Goal: Task Accomplishment & Management: Use online tool/utility

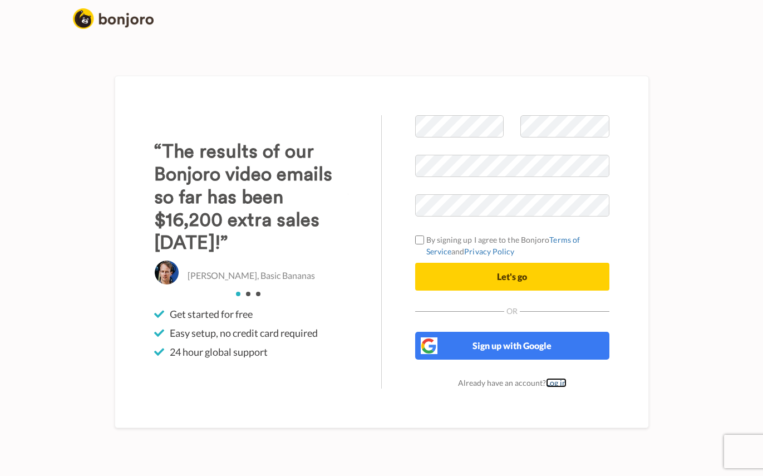
click at [554, 381] on link "Log in" at bounding box center [556, 382] width 21 height 9
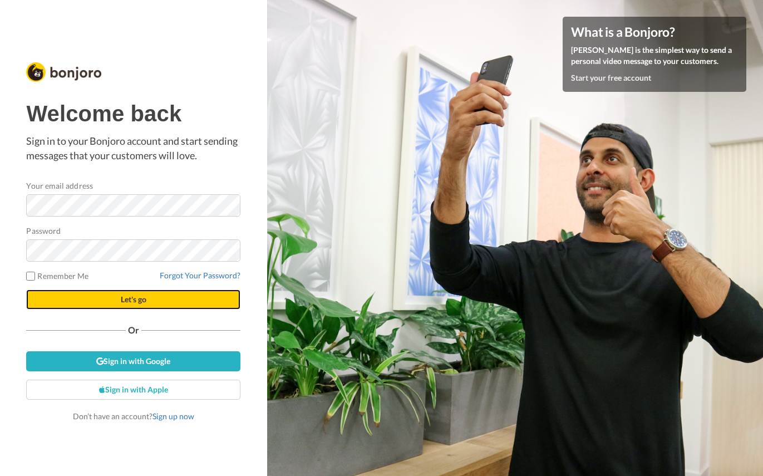
click at [132, 305] on button "Let's go" at bounding box center [133, 299] width 214 height 20
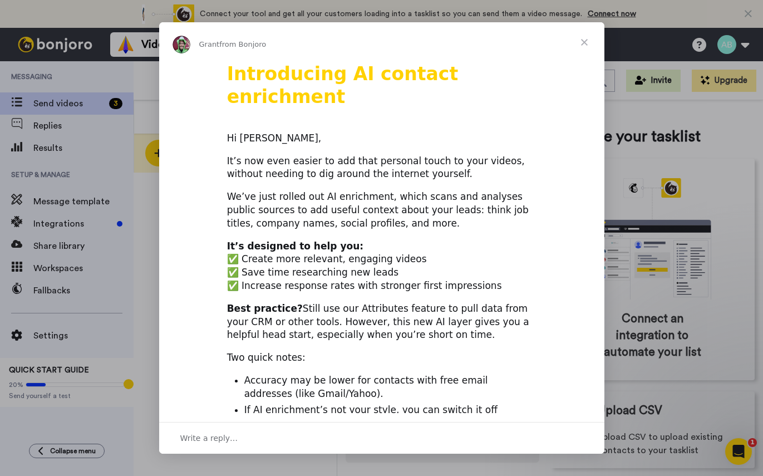
click at [586, 43] on span "Close" at bounding box center [584, 42] width 40 height 40
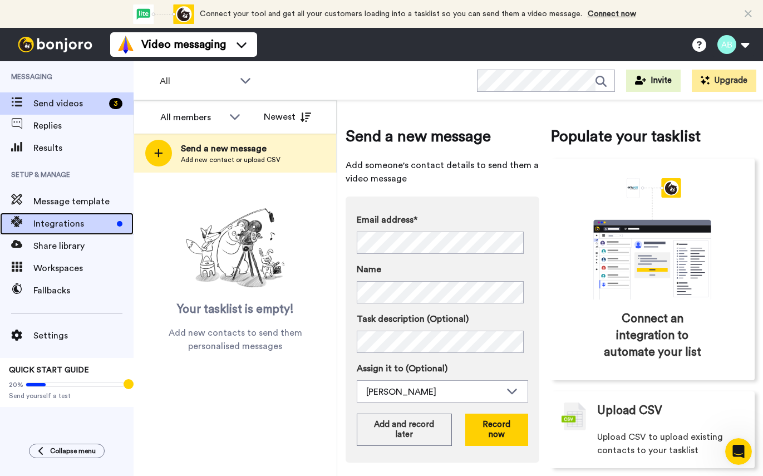
click at [70, 220] on span "Integrations" at bounding box center [72, 223] width 79 height 13
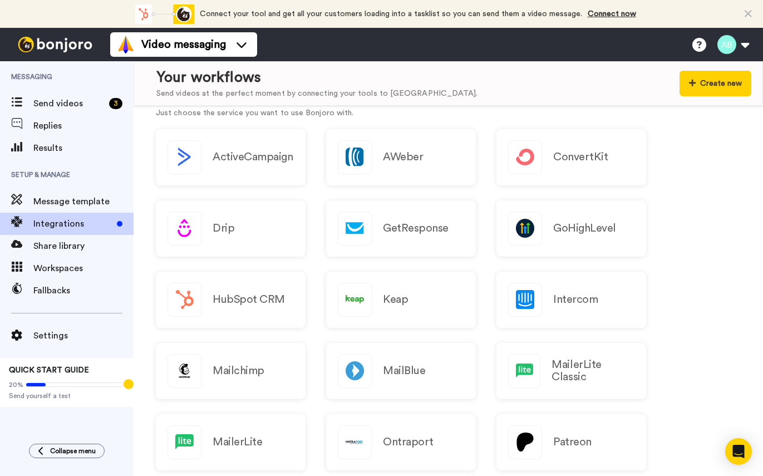
scroll to position [136, 0]
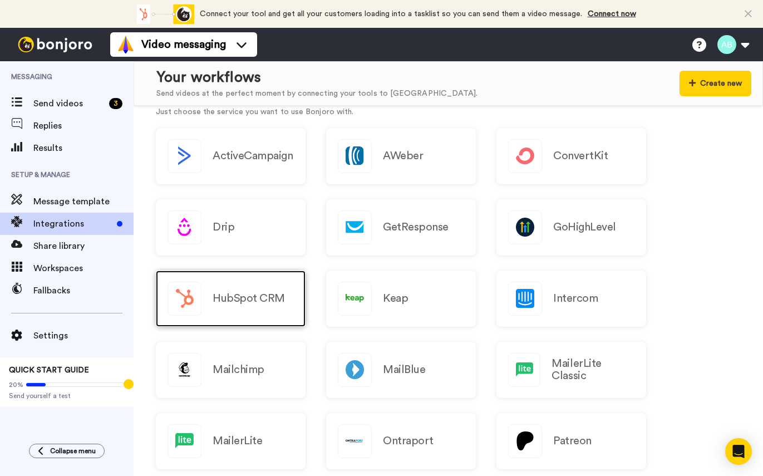
click at [232, 304] on h2 "HubSpot CRM" at bounding box center [248, 298] width 72 height 12
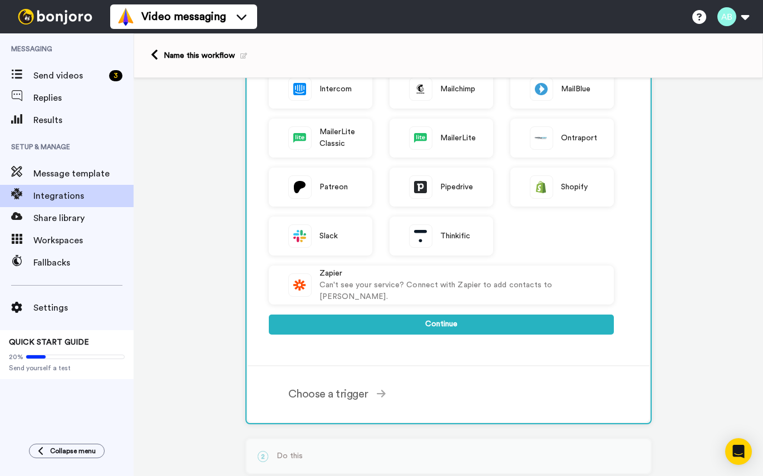
scroll to position [252, 0]
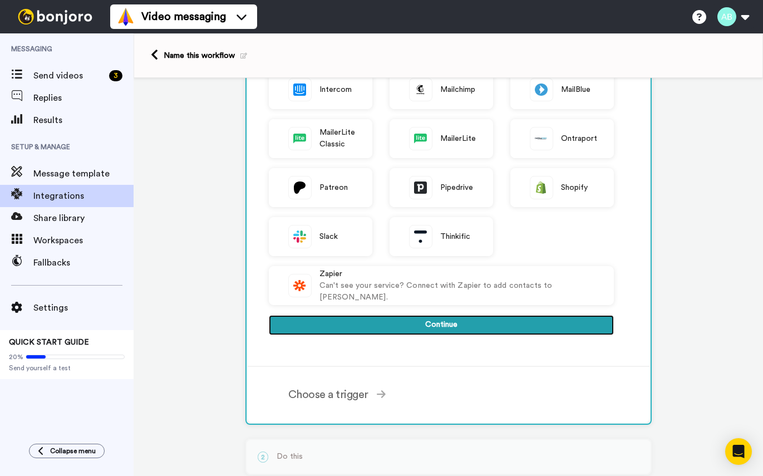
click at [440, 326] on button "Continue" at bounding box center [441, 325] width 345 height 20
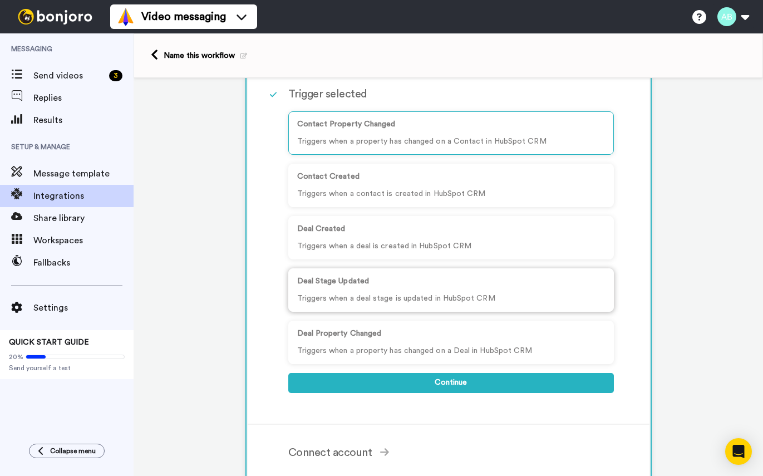
scroll to position [122, 0]
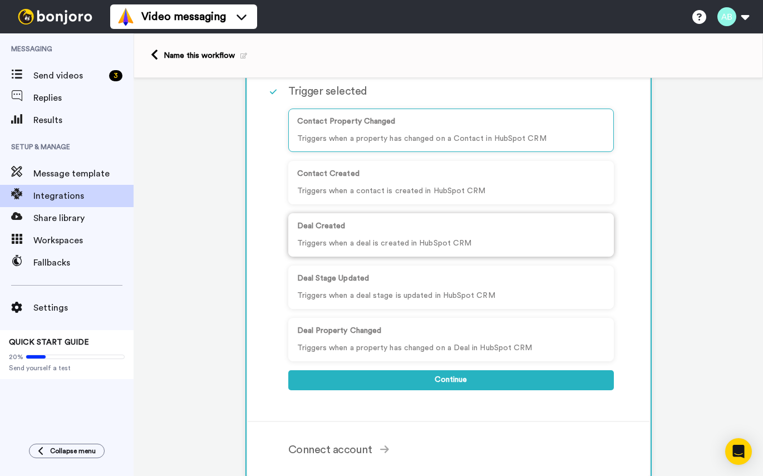
click at [542, 225] on p "Deal Created" at bounding box center [451, 226] width 308 height 12
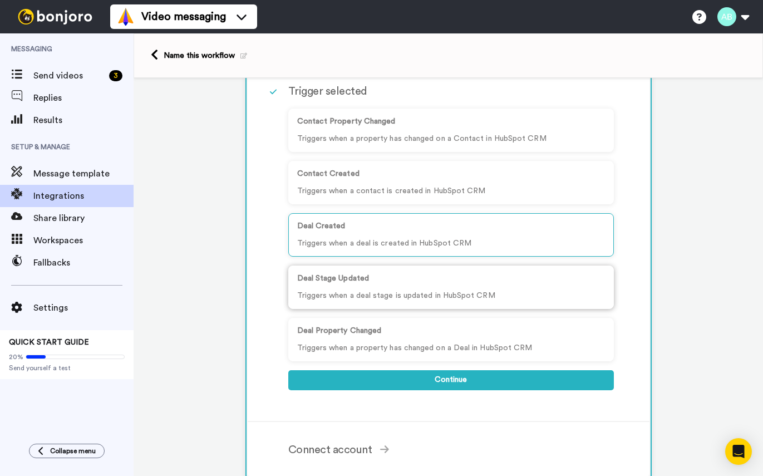
click at [544, 294] on p "Triggers when a deal stage is updated in HubSpot CRM" at bounding box center [451, 296] width 308 height 12
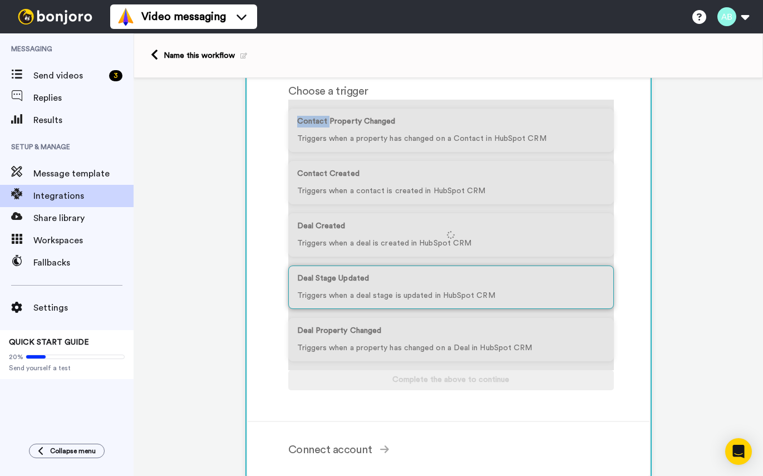
click at [544, 294] on div at bounding box center [450, 235] width 325 height 270
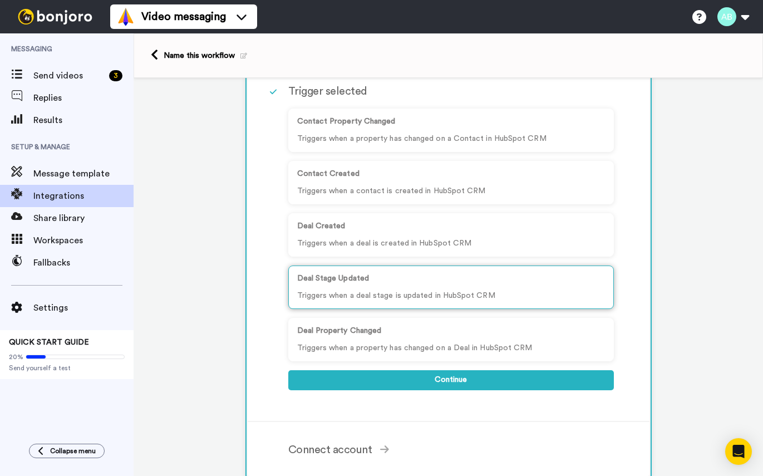
drag, startPoint x: 544, startPoint y: 294, endPoint x: 503, endPoint y: 285, distance: 41.5
click at [503, 285] on div "Deal Stage Updated Triggers when a deal stage is updated in HubSpot CRM" at bounding box center [450, 286] width 325 height 43
click at [380, 247] on p "Triggers when a deal is created in HubSpot CRM" at bounding box center [451, 244] width 308 height 12
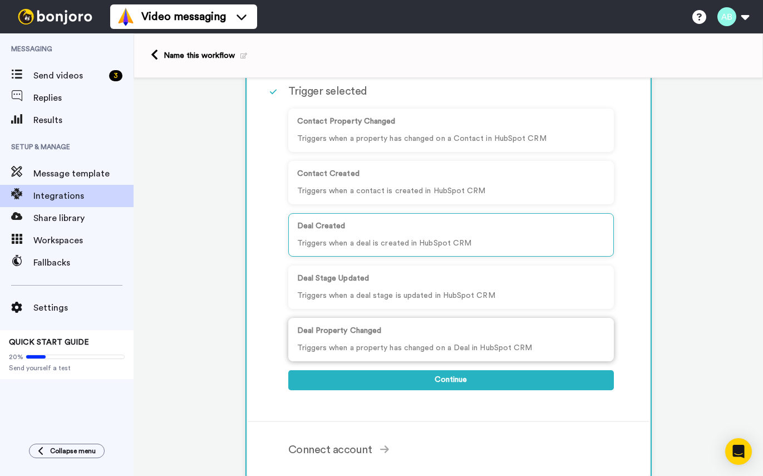
click at [421, 349] on p "Triggers when a property has changed on a Deal in HubSpot CRM" at bounding box center [451, 348] width 308 height 12
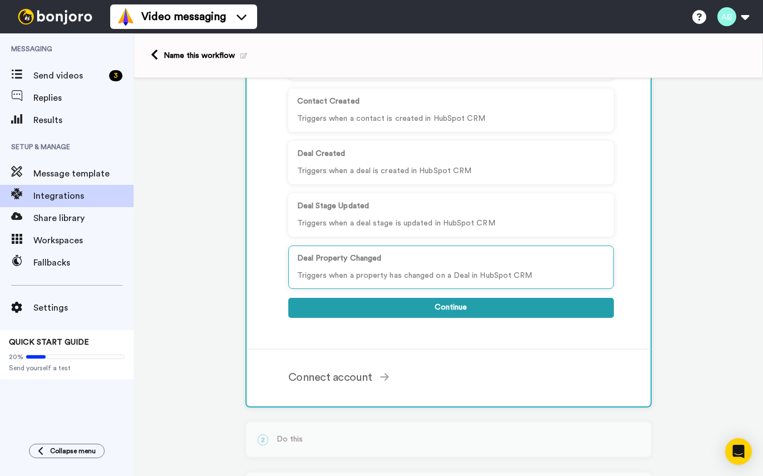
scroll to position [197, 0]
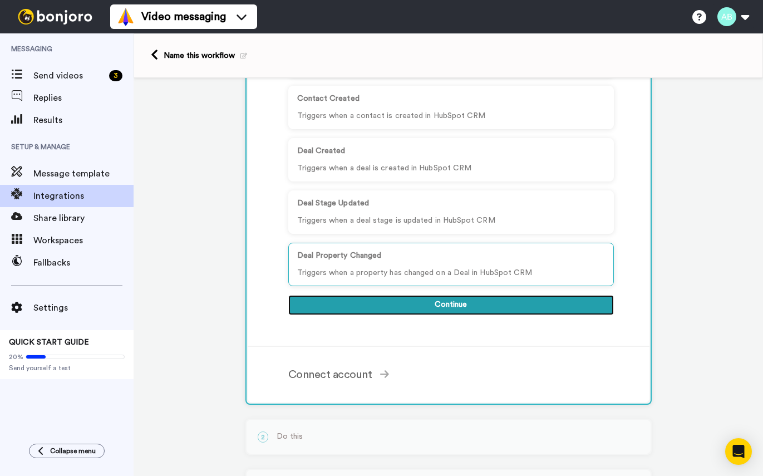
click at [469, 303] on button "Continue" at bounding box center [450, 305] width 325 height 20
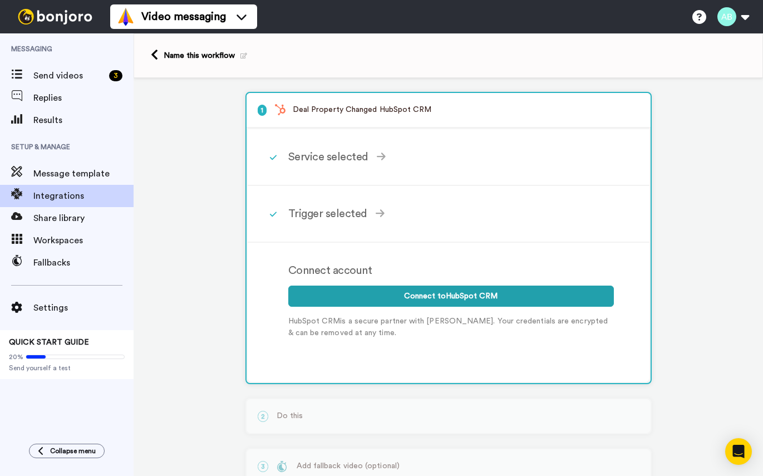
scroll to position [2, 0]
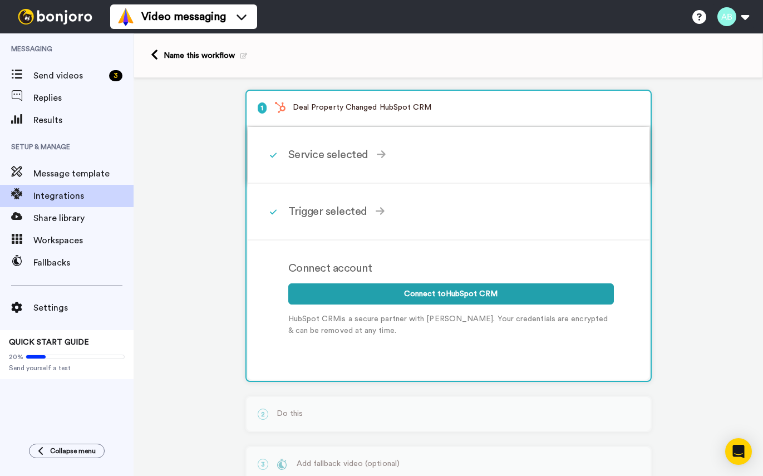
click at [365, 145] on div "Service selected ActiveCampaign AWeber Bonjoro ConvertKit Drip GetResponse GoHi…" at bounding box center [463, 154] width 350 height 33
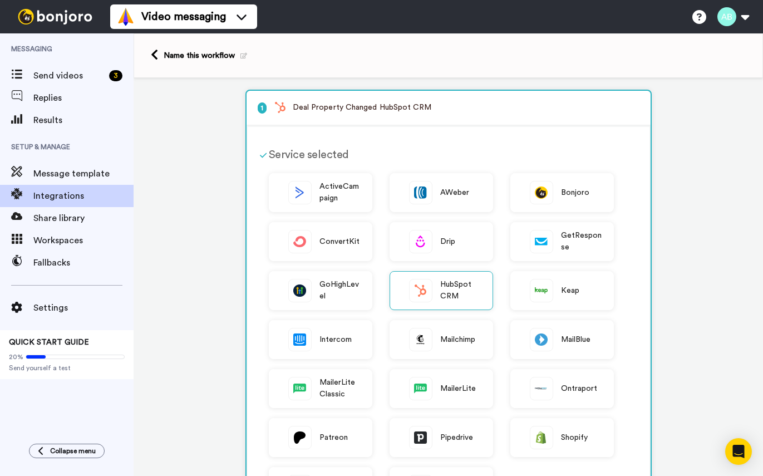
click at [365, 145] on div "Service selected ActiveCampaign AWeber Bonjoro ConvertKit Drip GetResponse GoHi…" at bounding box center [453, 371] width 369 height 466
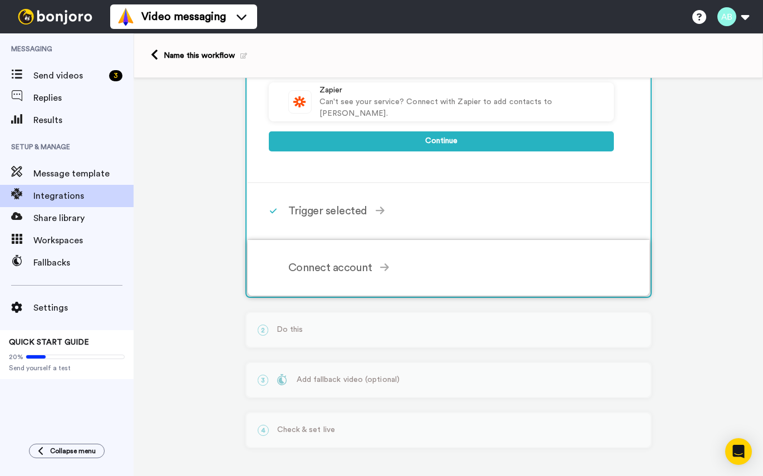
click at [342, 258] on div "Connect account Connect to HubSpot CRM HubSpot CRM is a secure partner with Bon…" at bounding box center [463, 267] width 350 height 33
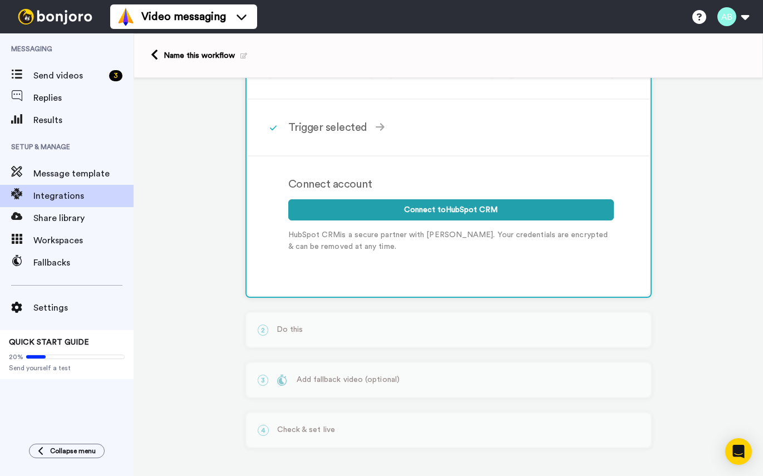
scroll to position [87, 0]
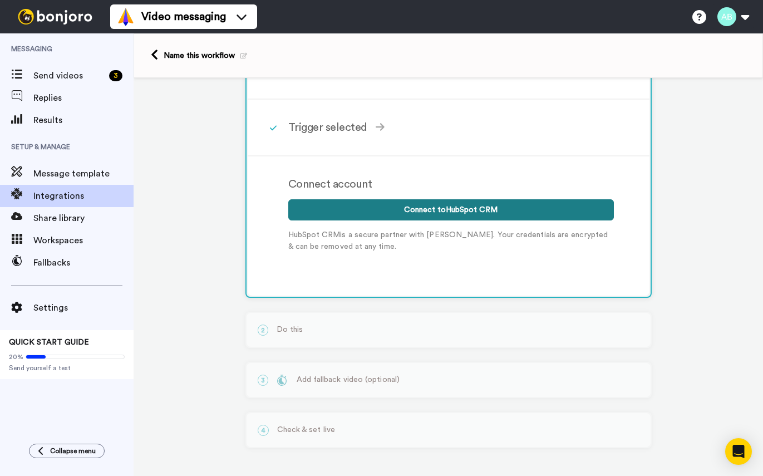
click at [429, 210] on button "Connect to HubSpot CRM" at bounding box center [450, 209] width 325 height 21
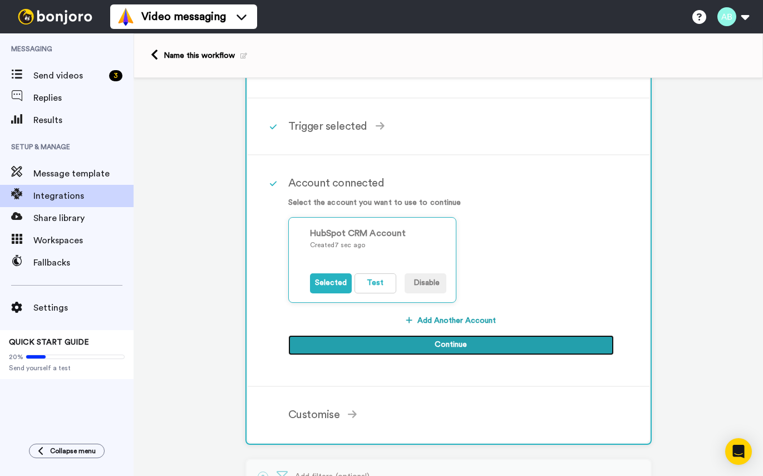
click at [463, 343] on button "Continue" at bounding box center [450, 345] width 325 height 20
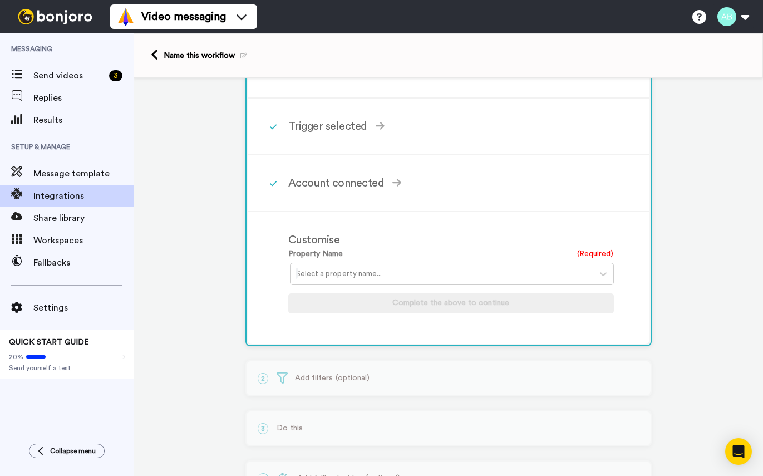
click at [458, 274] on div at bounding box center [441, 273] width 291 height 13
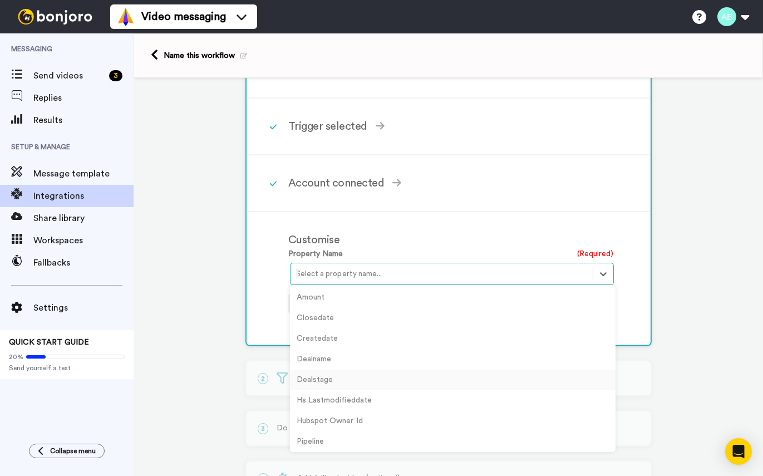
click at [325, 369] on div "Dealstage" at bounding box center [452, 379] width 325 height 21
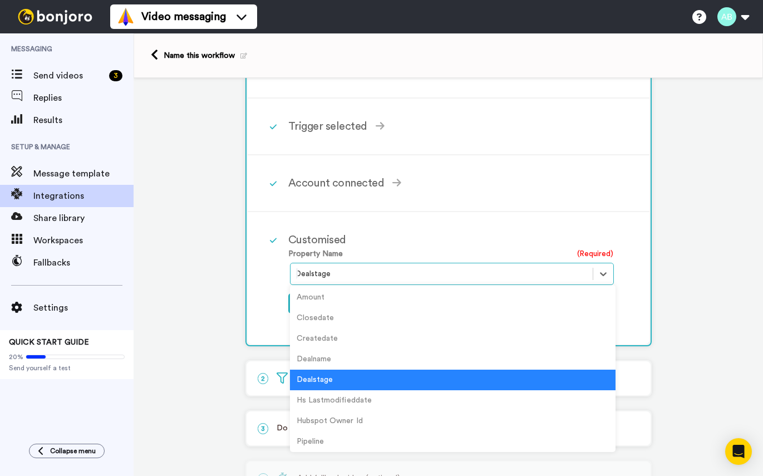
click at [365, 270] on div at bounding box center [441, 273] width 291 height 13
click at [373, 380] on div "Dealstage" at bounding box center [452, 379] width 325 height 21
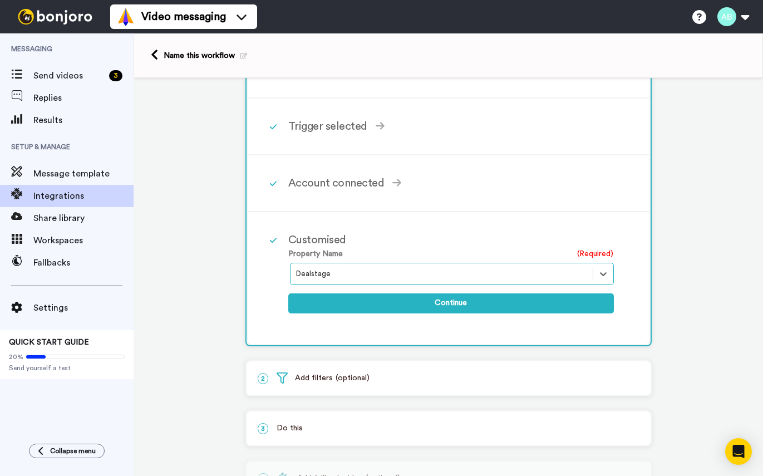
click at [438, 285] on div "option Dealstage, selected. Select is focused ,type to refine list, press Down …" at bounding box center [450, 274] width 325 height 22
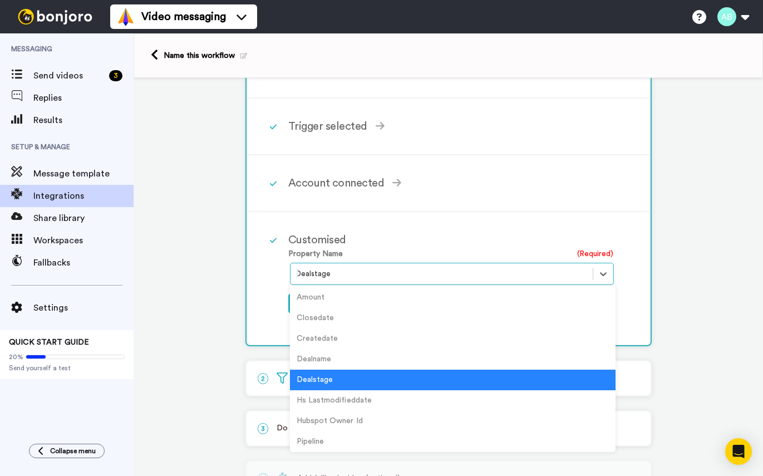
click at [364, 377] on div "Dealstage" at bounding box center [452, 379] width 325 height 21
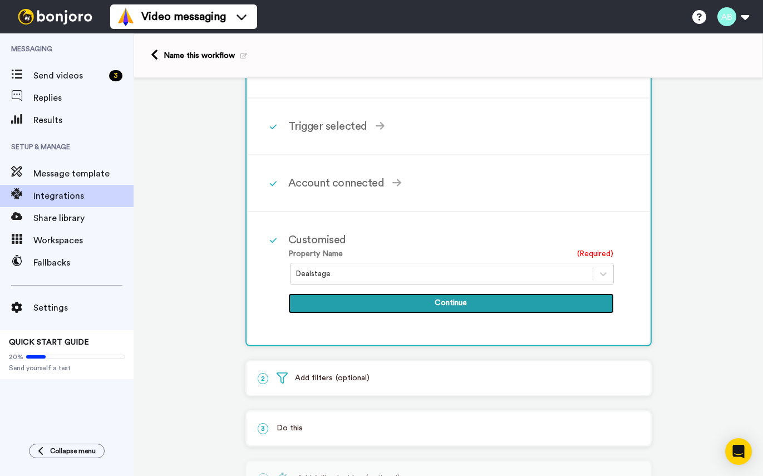
click at [434, 301] on button "Continue" at bounding box center [450, 303] width 325 height 20
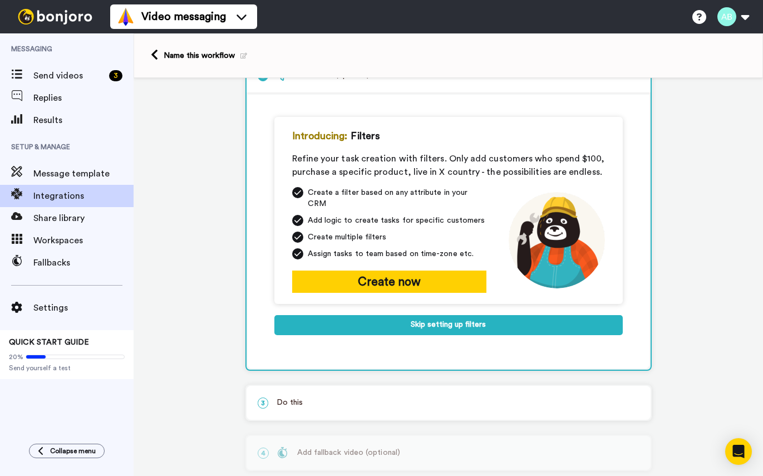
scroll to position [91, 0]
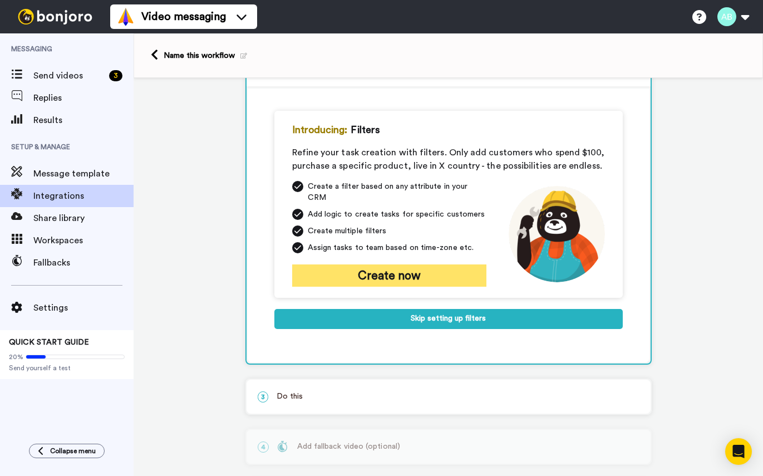
click at [409, 264] on button "Create now" at bounding box center [389, 275] width 194 height 22
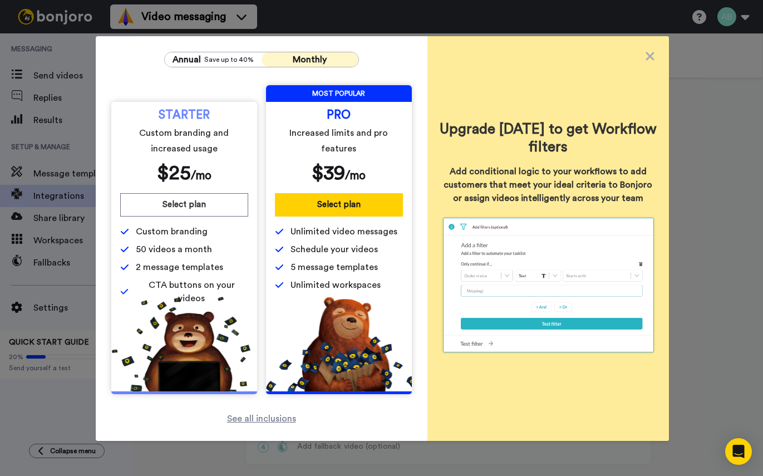
click at [651, 57] on div "Upgrade today to get Workflow filters Add conditional logic to your workflows t…" at bounding box center [547, 238] width 241 height 404
click at [648, 57] on icon at bounding box center [649, 56] width 11 height 13
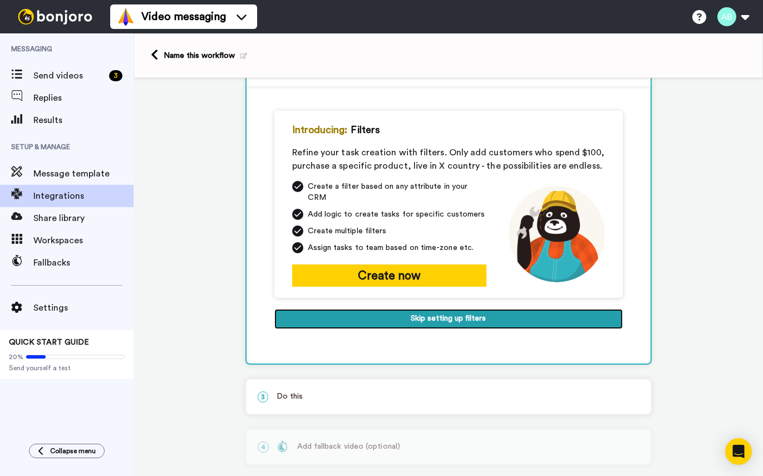
click at [433, 315] on button "Skip setting up filters" at bounding box center [448, 319] width 348 height 20
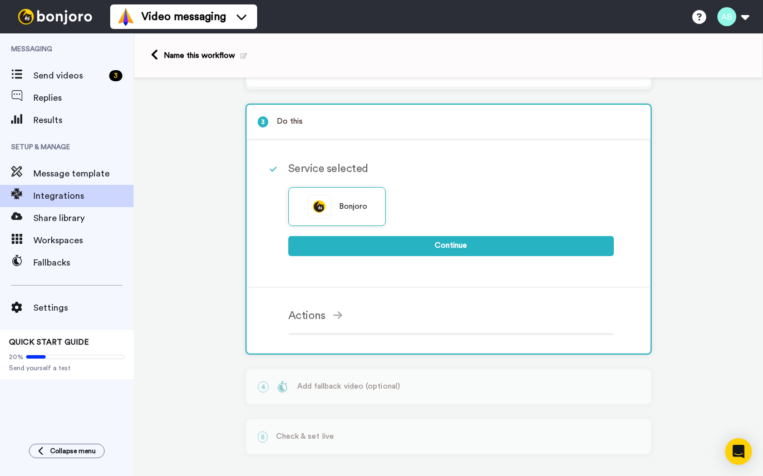
scroll to position [88, 0]
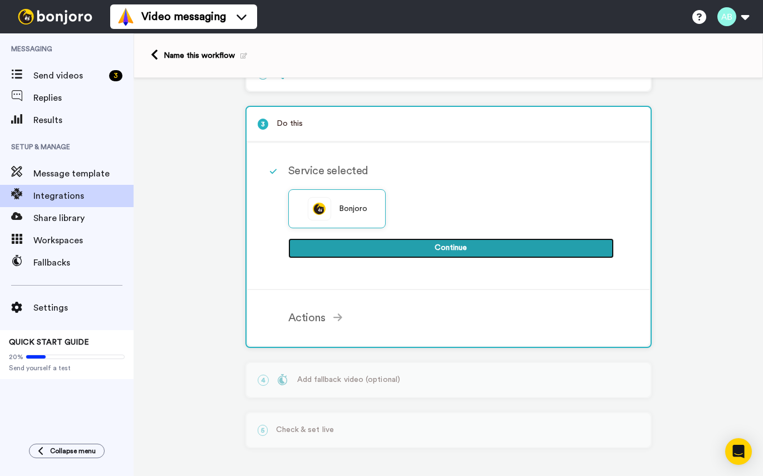
click at [402, 251] on button "Continue" at bounding box center [450, 248] width 325 height 20
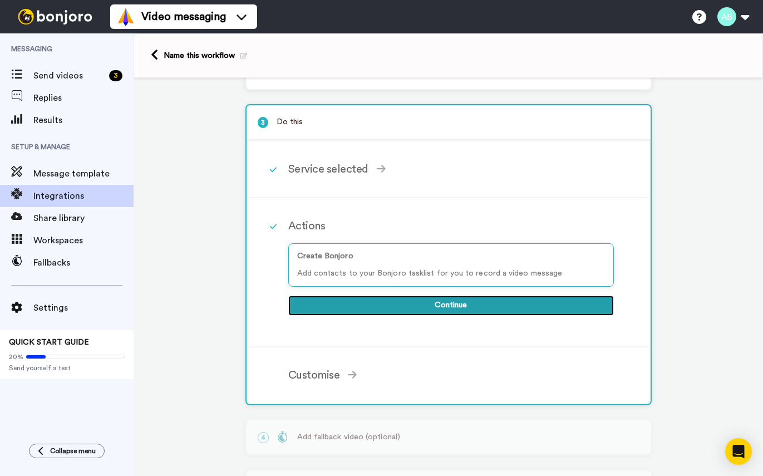
click at [427, 305] on button "Continue" at bounding box center [450, 305] width 325 height 20
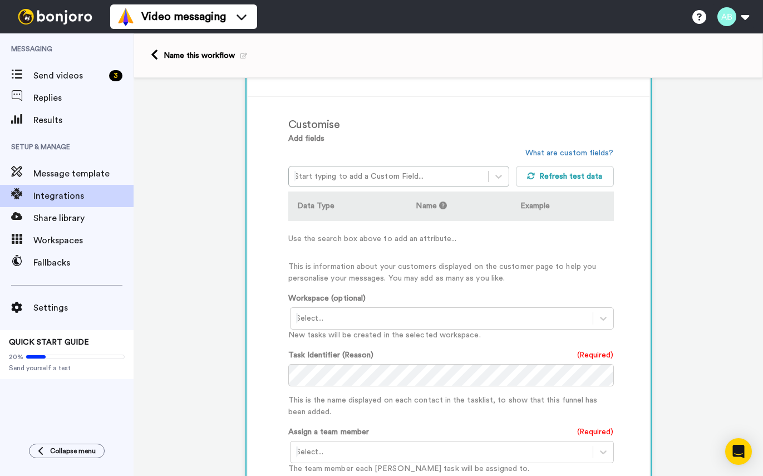
scroll to position [248, 0]
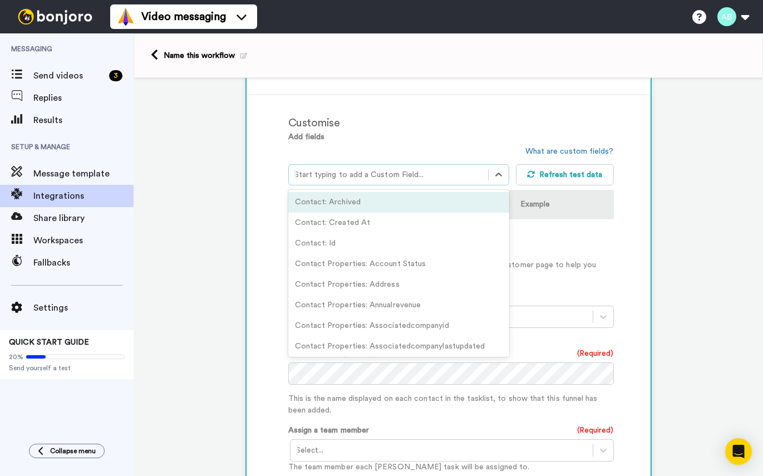
click at [412, 170] on div at bounding box center [388, 174] width 189 height 13
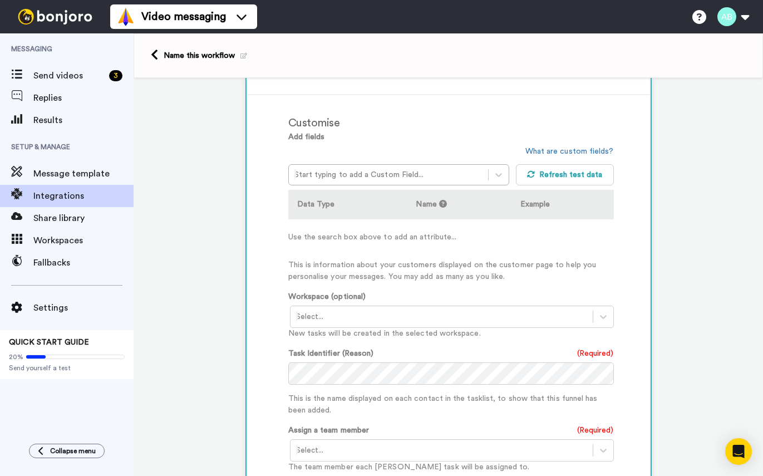
click at [421, 131] on div "Customise" at bounding box center [450, 123] width 325 height 17
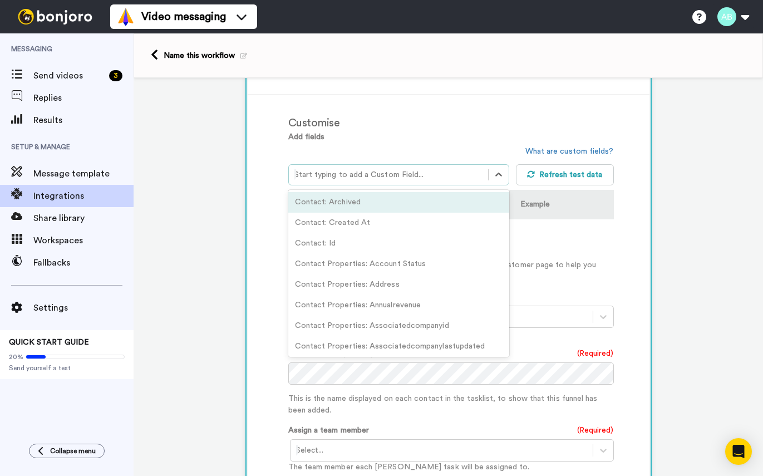
click at [407, 175] on div at bounding box center [388, 174] width 189 height 13
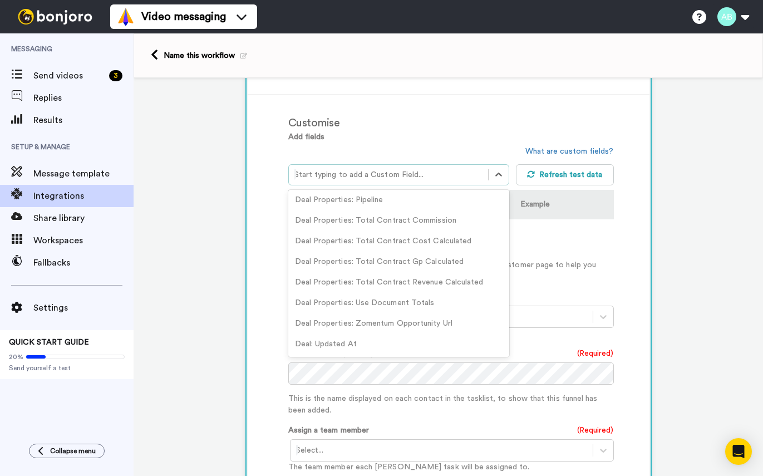
scroll to position [0, 0]
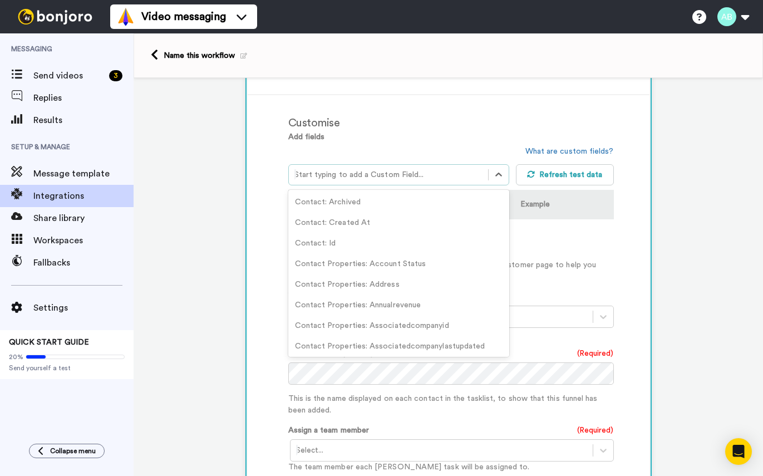
click at [469, 118] on div "Customise" at bounding box center [450, 123] width 325 height 17
click at [452, 172] on div at bounding box center [388, 174] width 189 height 13
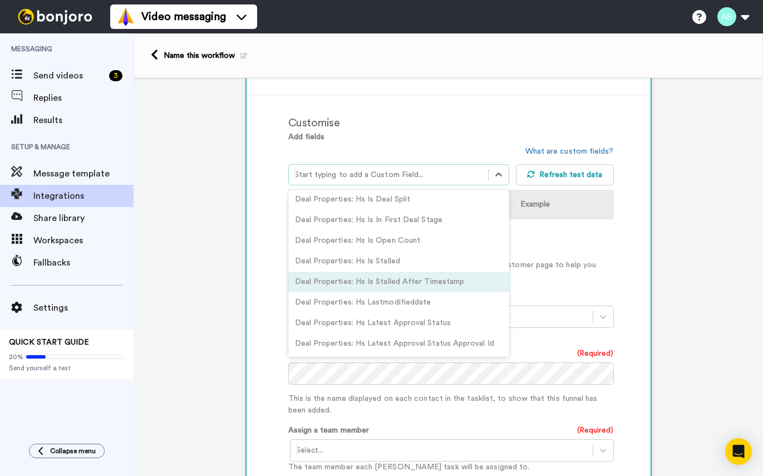
scroll to position [11144, 0]
click at [461, 98] on div "Customise Add fields option Deal Properties: Hs Is Closed focused, 498 of 681. …" at bounding box center [449, 356] width 402 height 522
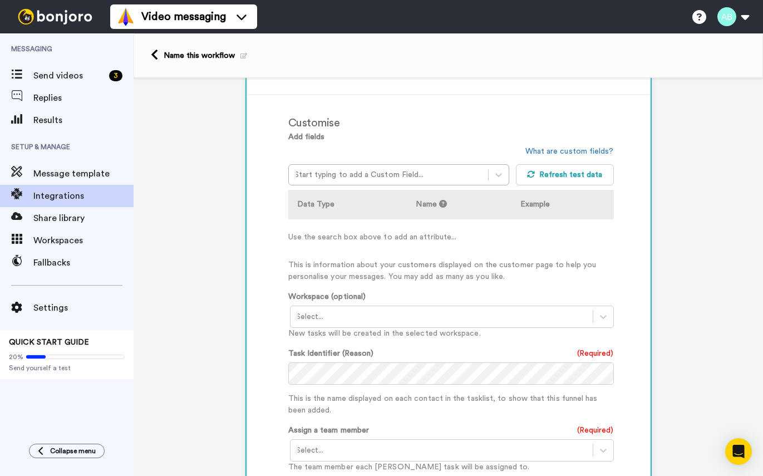
click at [176, 52] on div "Name this workflow" at bounding box center [205, 55] width 83 height 11
click at [155, 57] on icon at bounding box center [154, 55] width 7 height 12
